Goal: Task Accomplishment & Management: Manage account settings

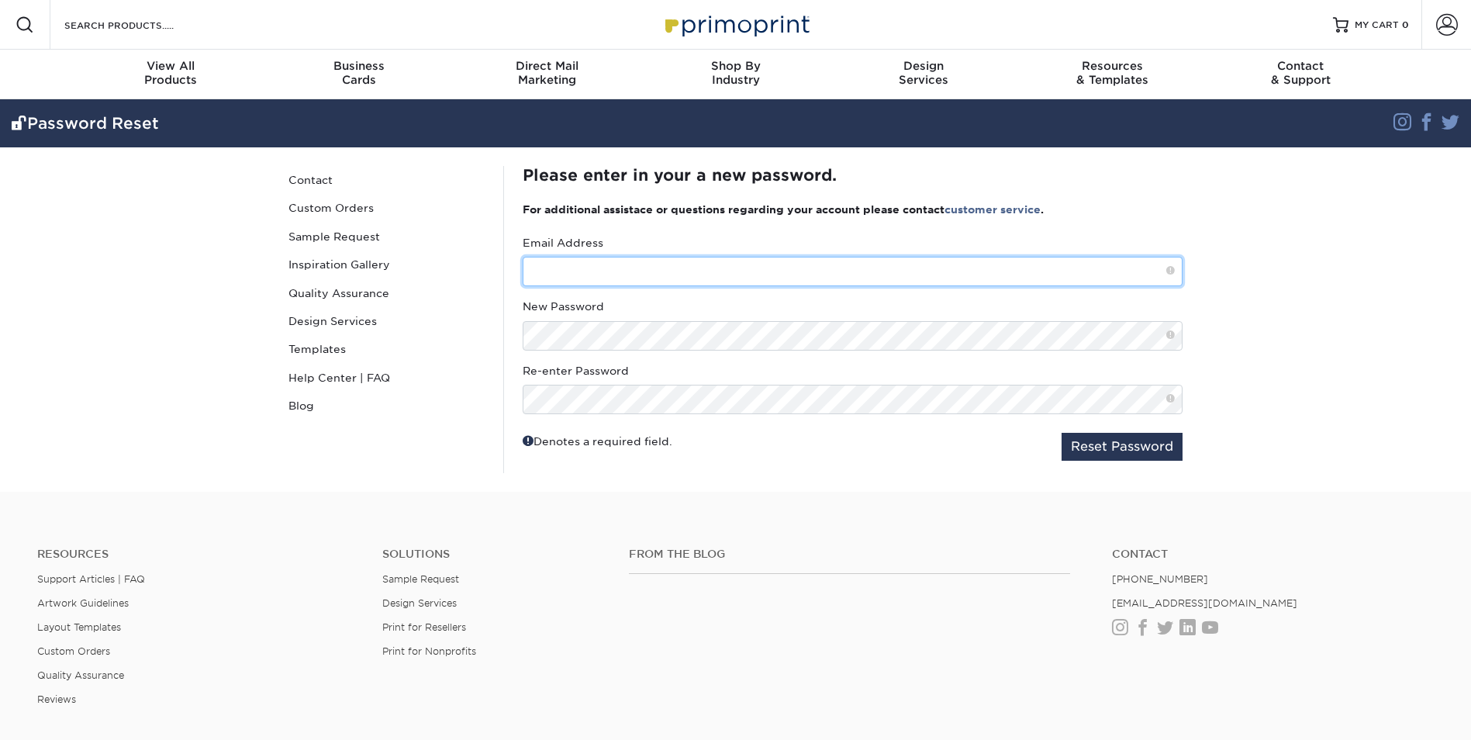
drag, startPoint x: 586, startPoint y: 271, endPoint x: 612, endPoint y: 273, distance: 25.6
click at [586, 272] on input "text" at bounding box center [852, 271] width 660 height 29
type input "tamara.evans@atriaseniorliving.com"
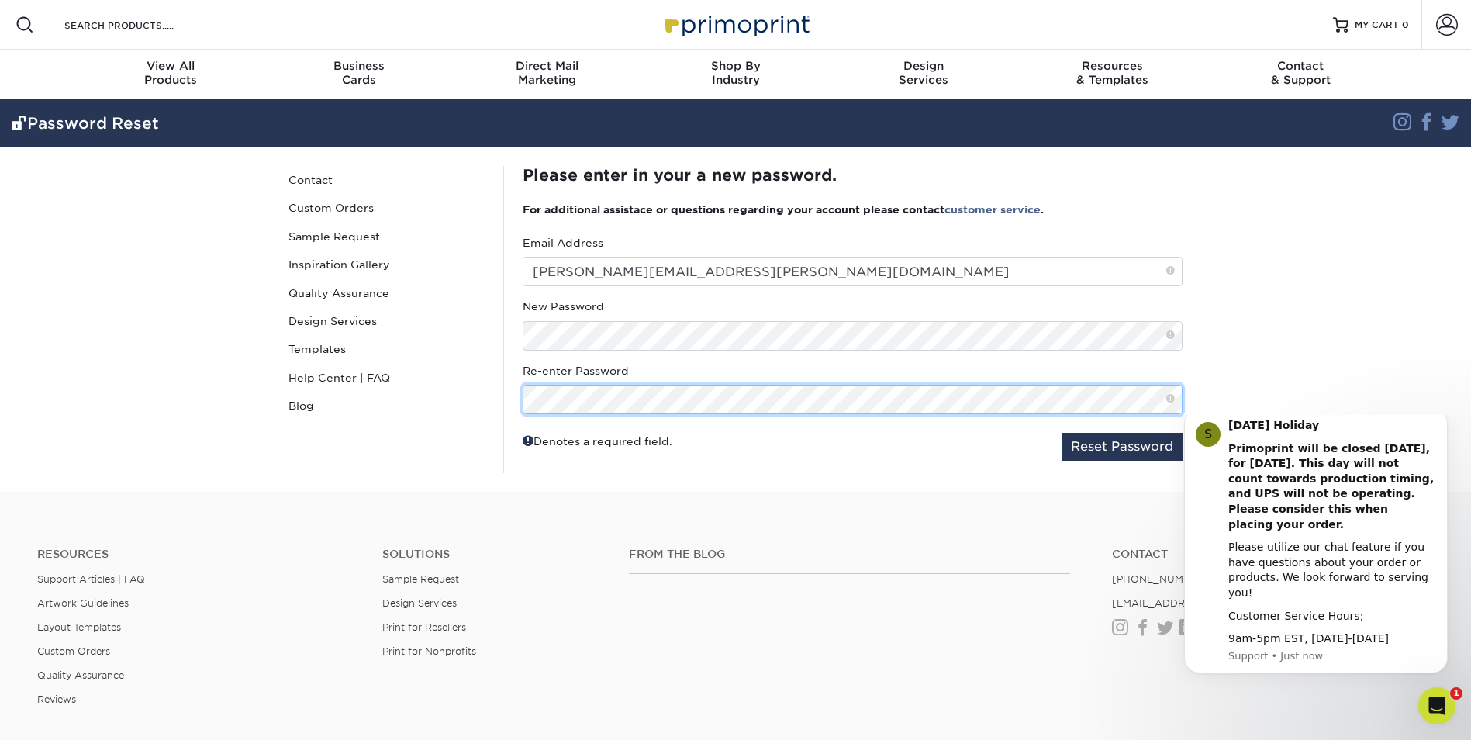
click at [1061, 433] on button "Reset Password" at bounding box center [1121, 447] width 121 height 28
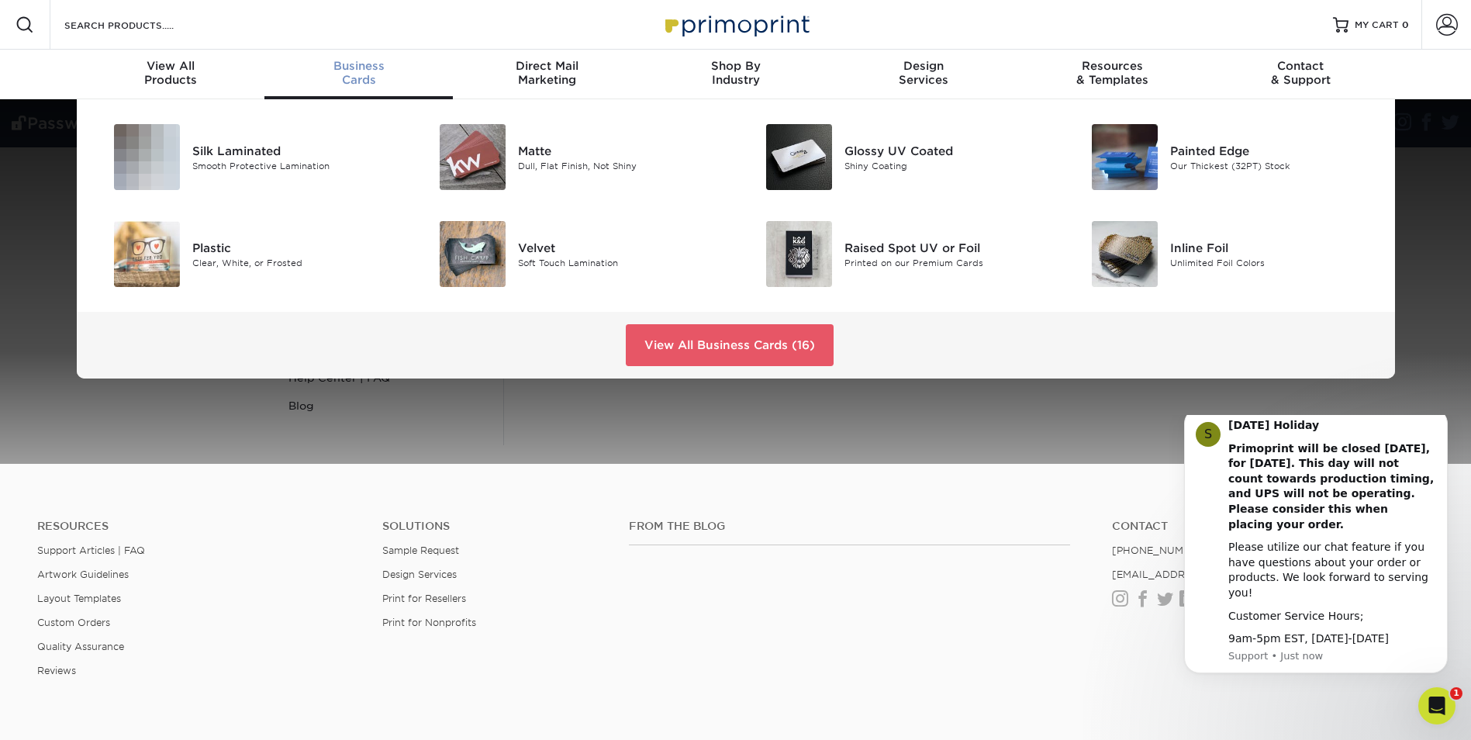
click at [350, 69] on span "Business" at bounding box center [358, 66] width 188 height 14
click at [361, 68] on span "Business" at bounding box center [358, 66] width 188 height 14
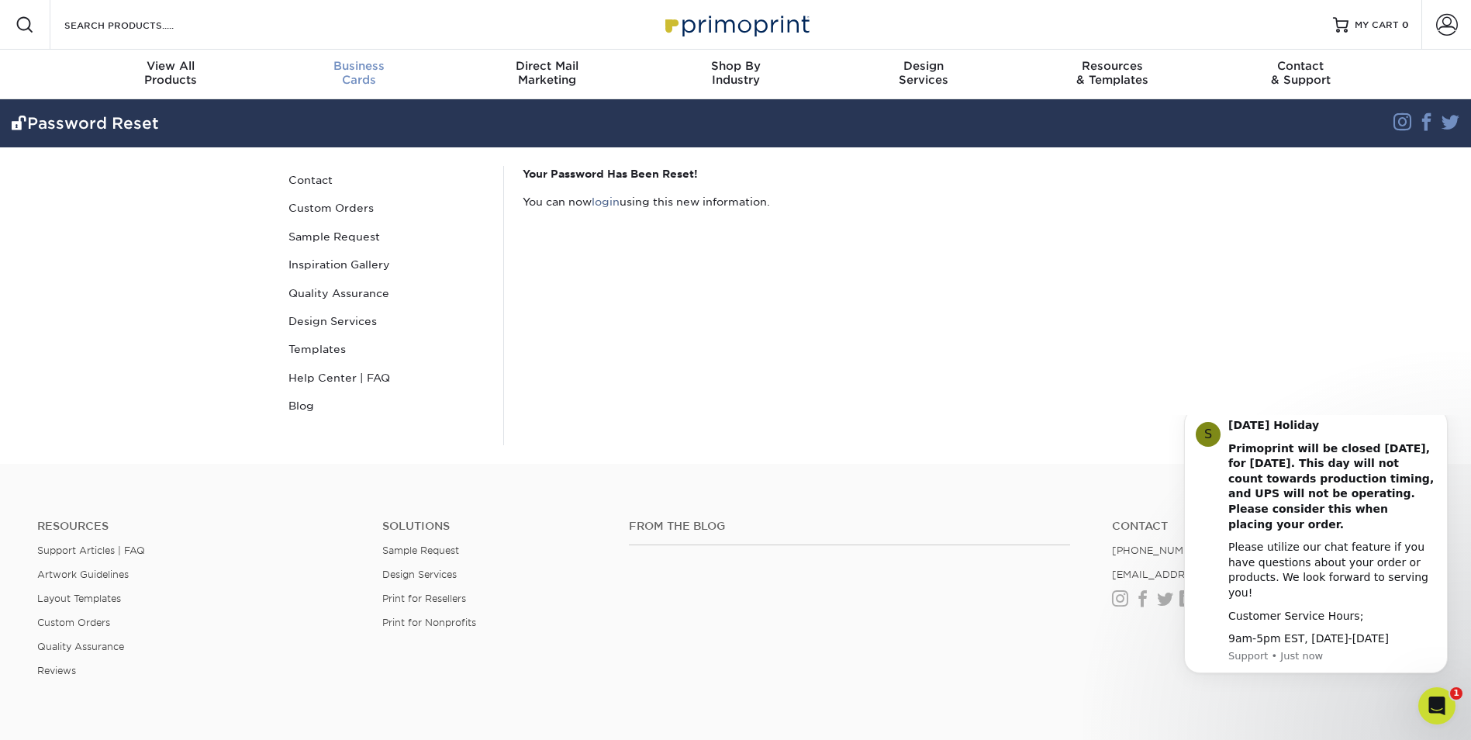
click at [357, 60] on span "Business" at bounding box center [358, 66] width 188 height 14
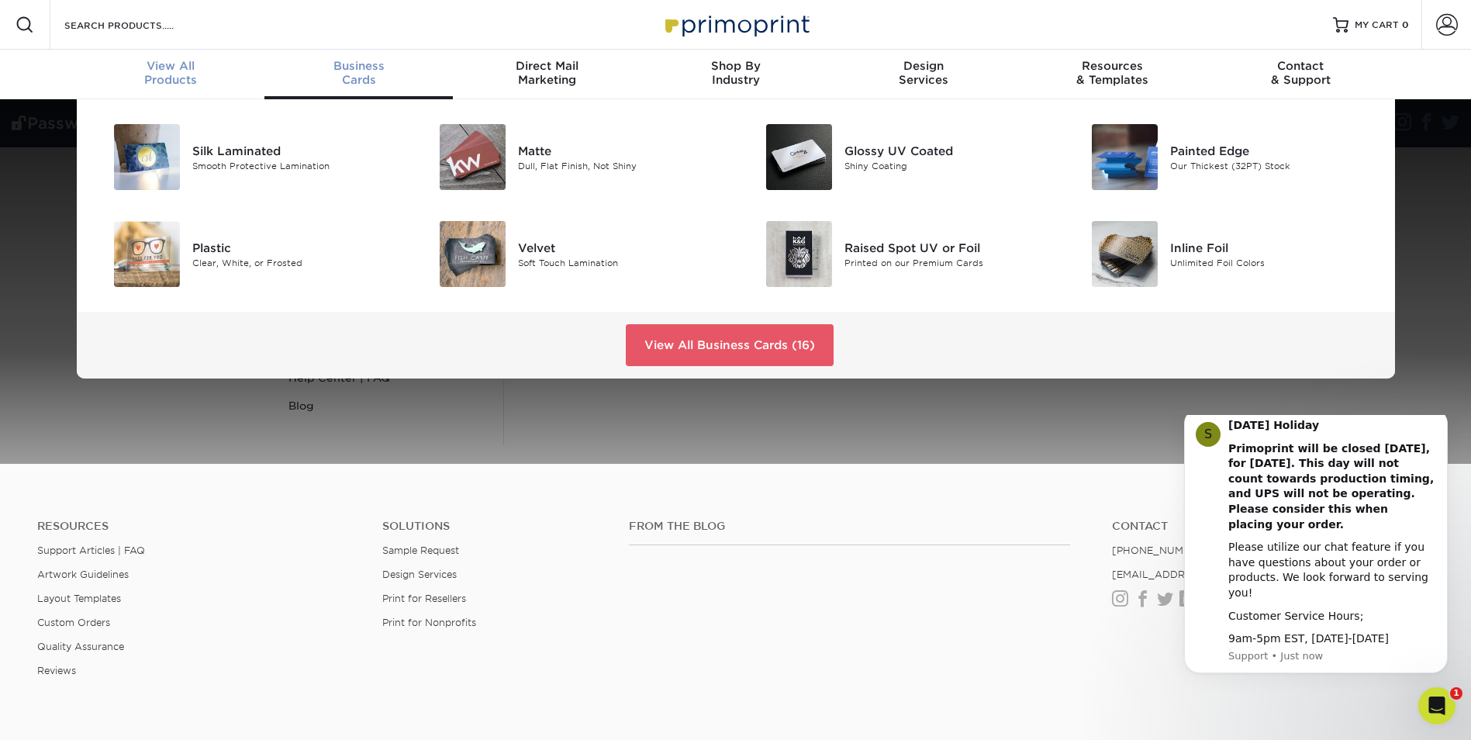
click at [158, 67] on span "View All" at bounding box center [171, 66] width 188 height 14
